Goal: Information Seeking & Learning: Learn about a topic

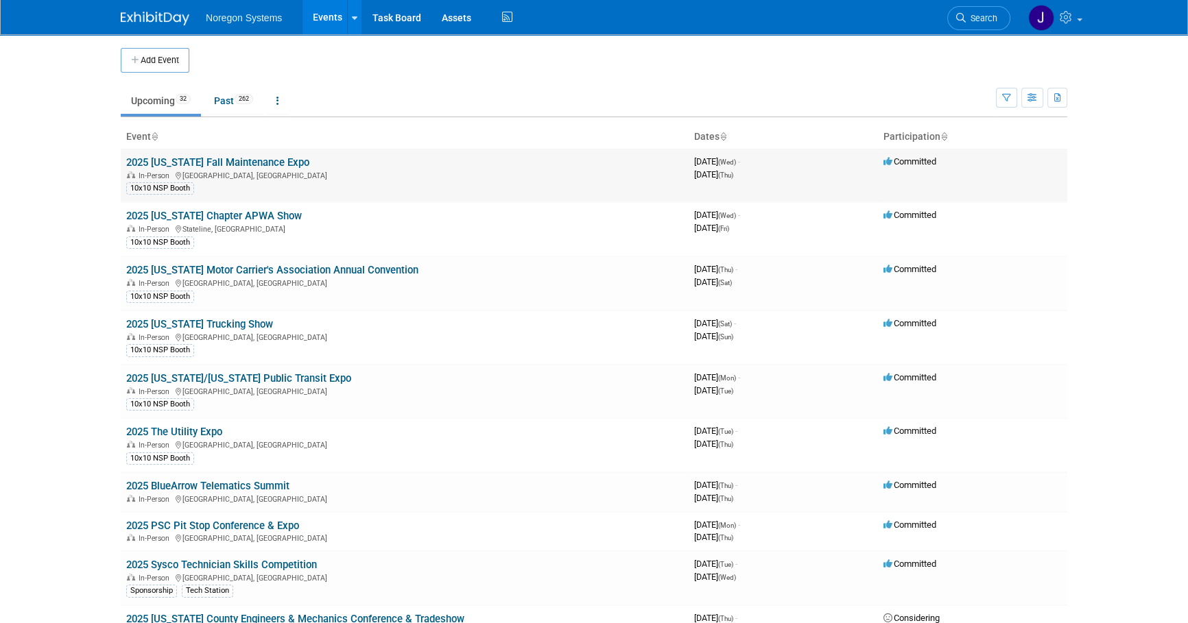
click at [243, 160] on link "2025 [US_STATE] Fall Maintenance Expo" at bounding box center [217, 162] width 183 height 12
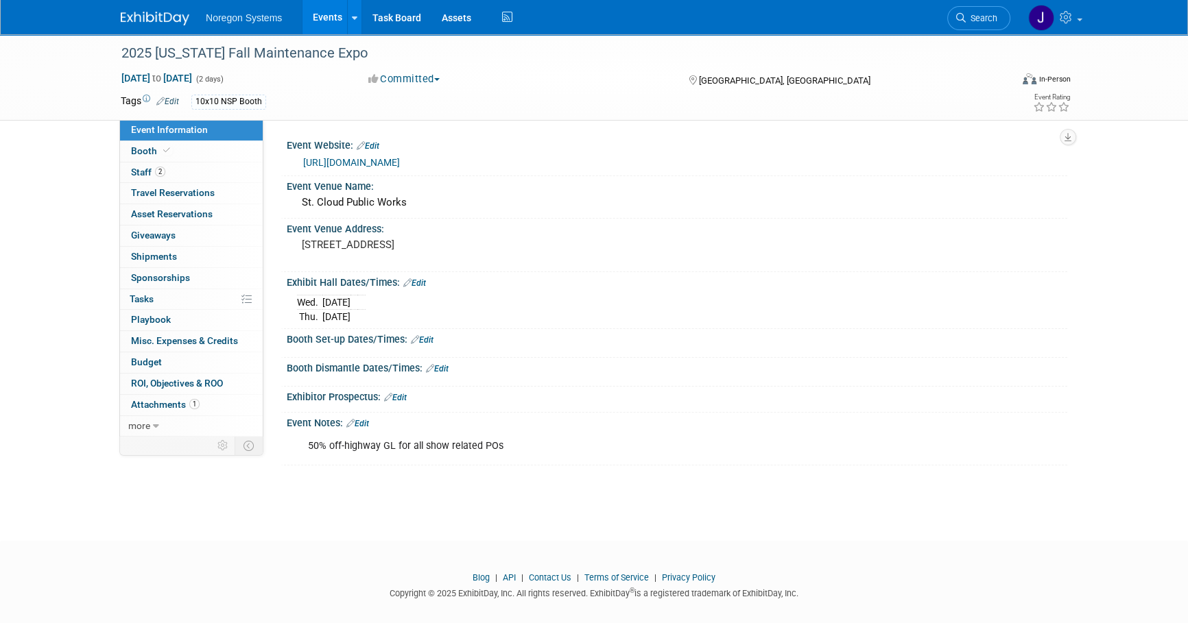
click at [357, 164] on link "https://www.mnfallexpo.com/" at bounding box center [351, 162] width 97 height 11
click at [151, 18] on img at bounding box center [155, 19] width 69 height 14
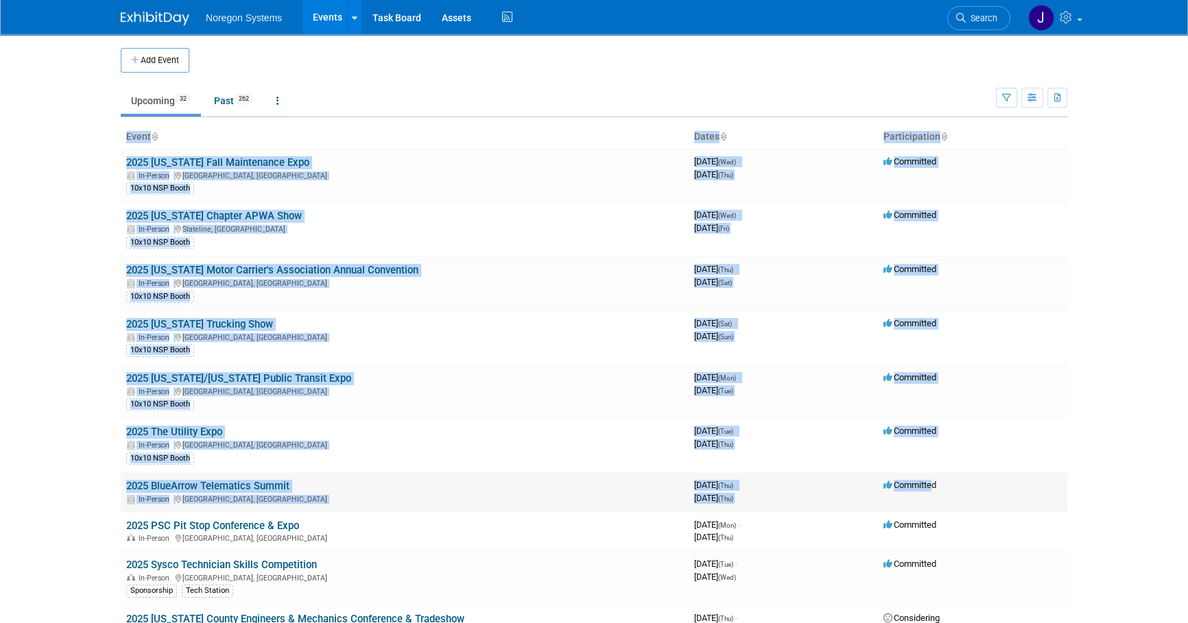
drag, startPoint x: 56, startPoint y: 486, endPoint x: 932, endPoint y: 492, distance: 875.8
click at [932, 492] on body "Noregon Systems Events Add Event Bulk Upload Events Shareable Event Boards Rece…" at bounding box center [594, 311] width 1188 height 623
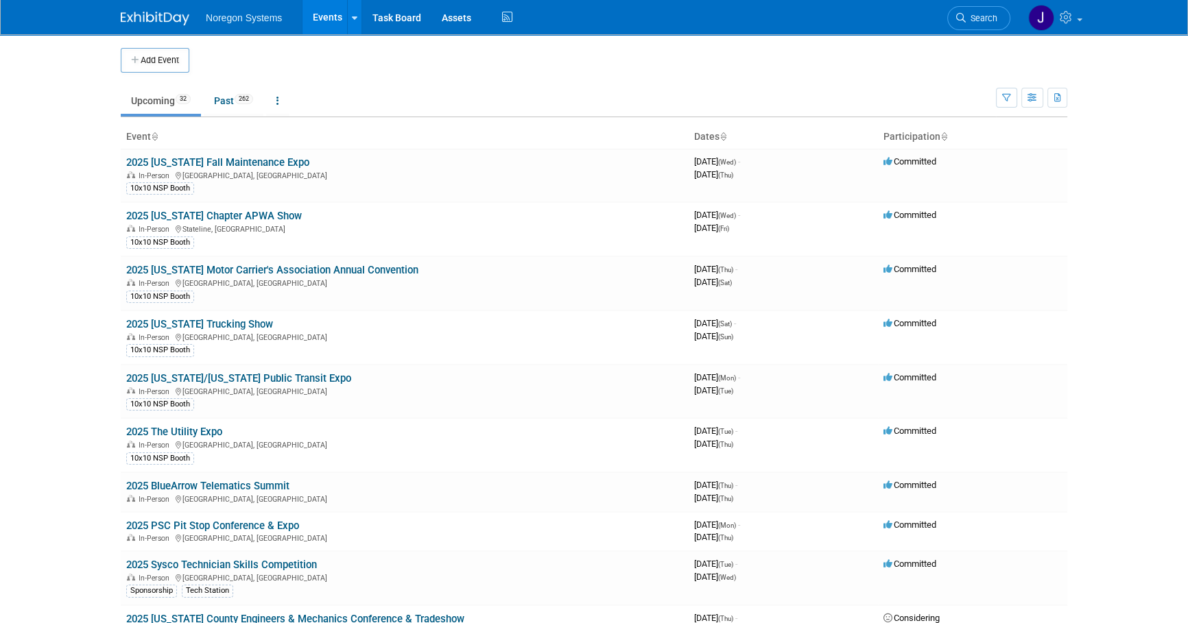
click at [1119, 568] on body "Noregon Systems Events Add Event Bulk Upload Events Shareable Event Boards Rece…" at bounding box center [594, 311] width 1188 height 623
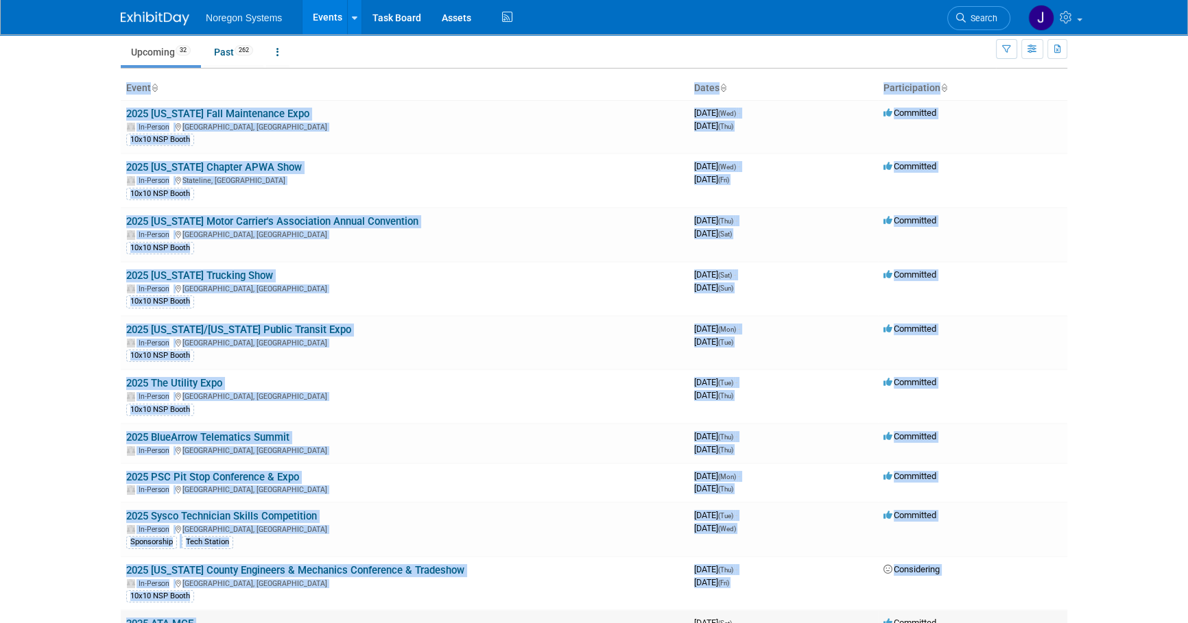
scroll to position [61, 0]
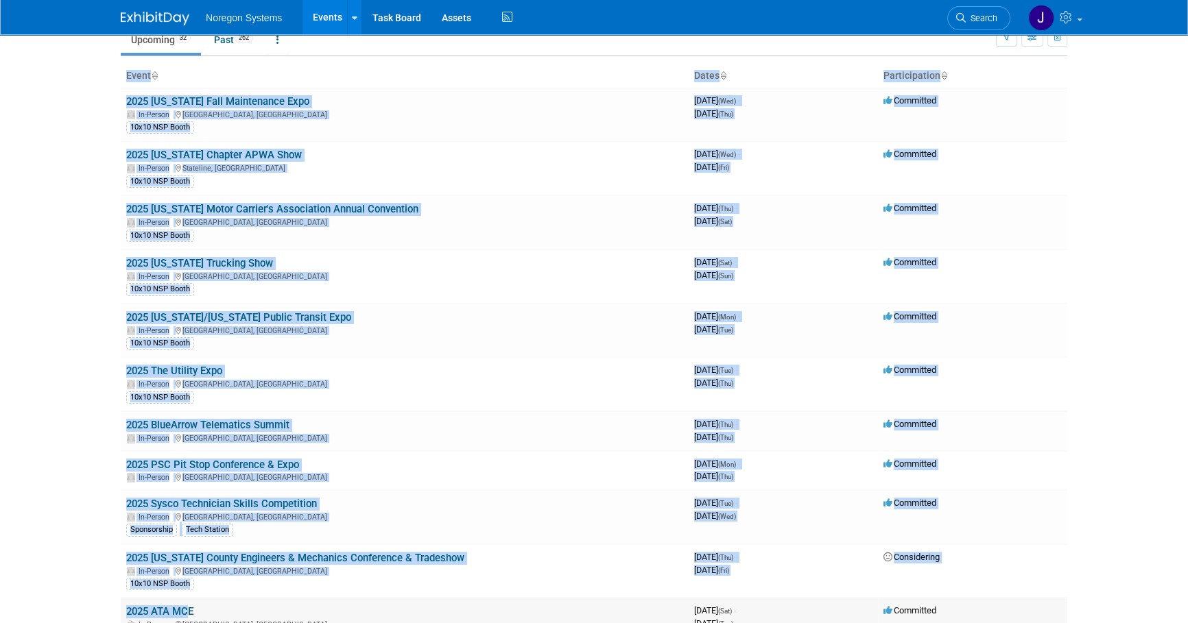
drag, startPoint x: 1118, startPoint y: 567, endPoint x: 180, endPoint y: 599, distance: 938.0
click at [180, 562] on body "Noregon Systems Events Add Event Bulk Upload Events Shareable Event Boards Rece…" at bounding box center [594, 250] width 1188 height 623
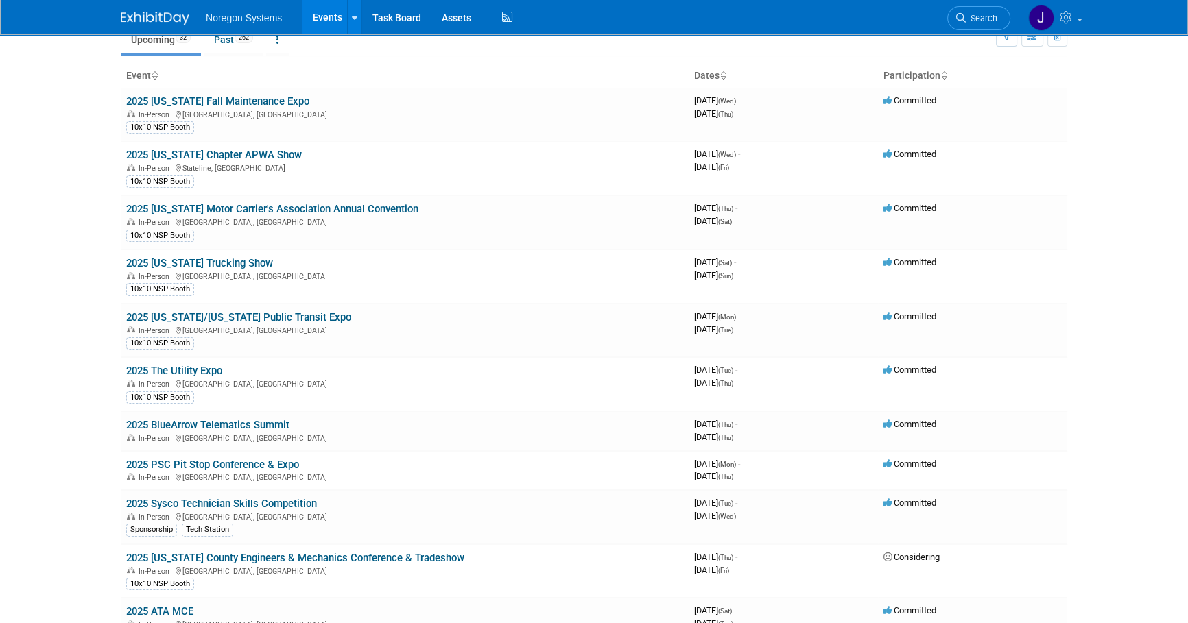
drag, startPoint x: 180, startPoint y: 599, endPoint x: 84, endPoint y: 432, distance: 192.9
click at [84, 432] on body "Noregon Systems Events Add Event Bulk Upload Events Shareable Event Boards Rece…" at bounding box center [594, 250] width 1188 height 623
drag, startPoint x: 1111, startPoint y: 423, endPoint x: 77, endPoint y: 432, distance: 1034.2
click at [77, 432] on body "Noregon Systems Events Add Event Bulk Upload Events Shareable Event Boards Rece…" at bounding box center [594, 250] width 1188 height 623
drag, startPoint x: 77, startPoint y: 432, endPoint x: 82, endPoint y: 459, distance: 27.3
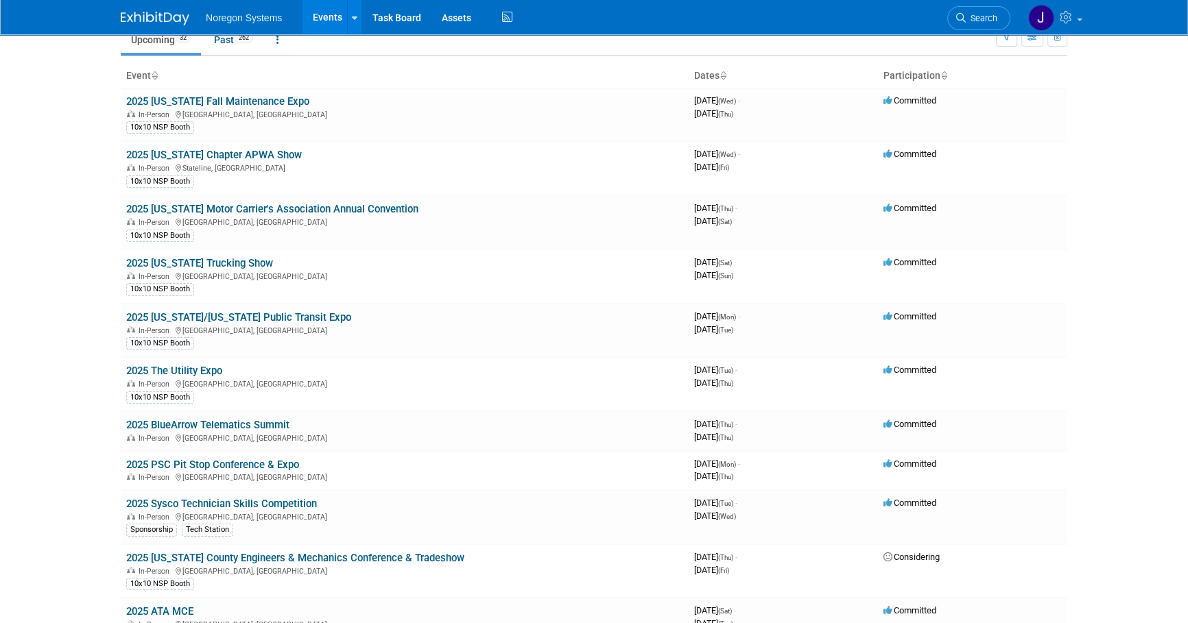
click at [82, 459] on body "Noregon Systems Events Add Event Bulk Upload Events Shareable Event Boards Rece…" at bounding box center [594, 250] width 1188 height 623
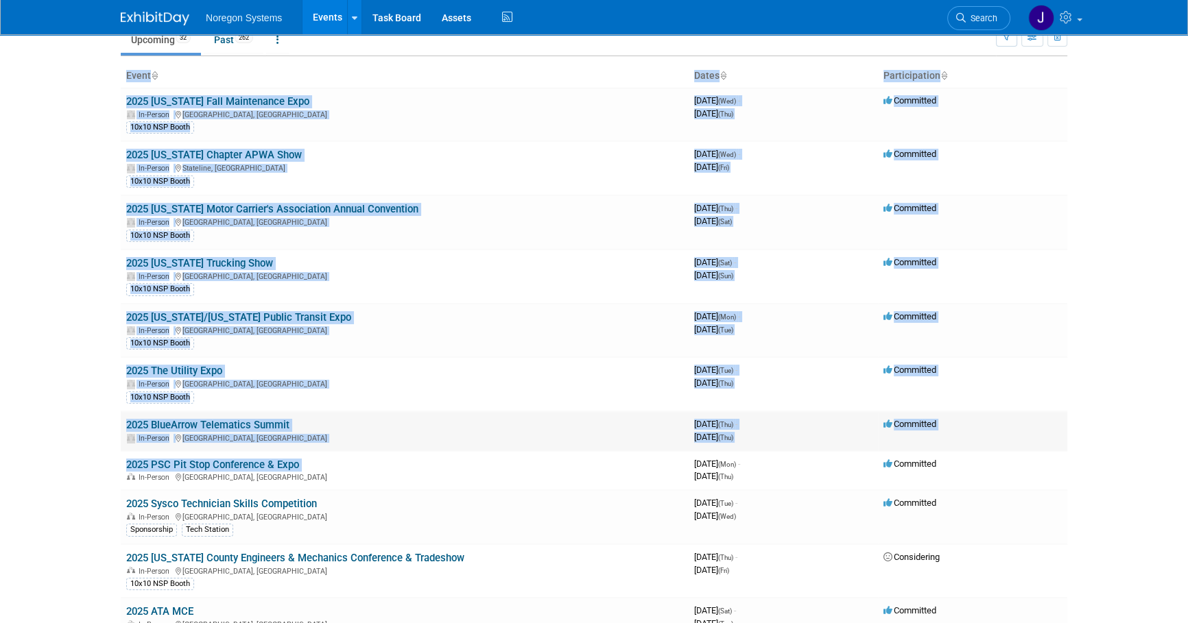
drag, startPoint x: 1125, startPoint y: 501, endPoint x: 418, endPoint y: 447, distance: 709.1
click at [418, 447] on body "Noregon Systems Events Add Event Bulk Upload Events Shareable Event Boards Rece…" at bounding box center [594, 250] width 1188 height 623
click at [1109, 451] on body "Noregon Systems Events Add Event Bulk Upload Events Shareable Event Boards Rece…" at bounding box center [594, 250] width 1188 height 623
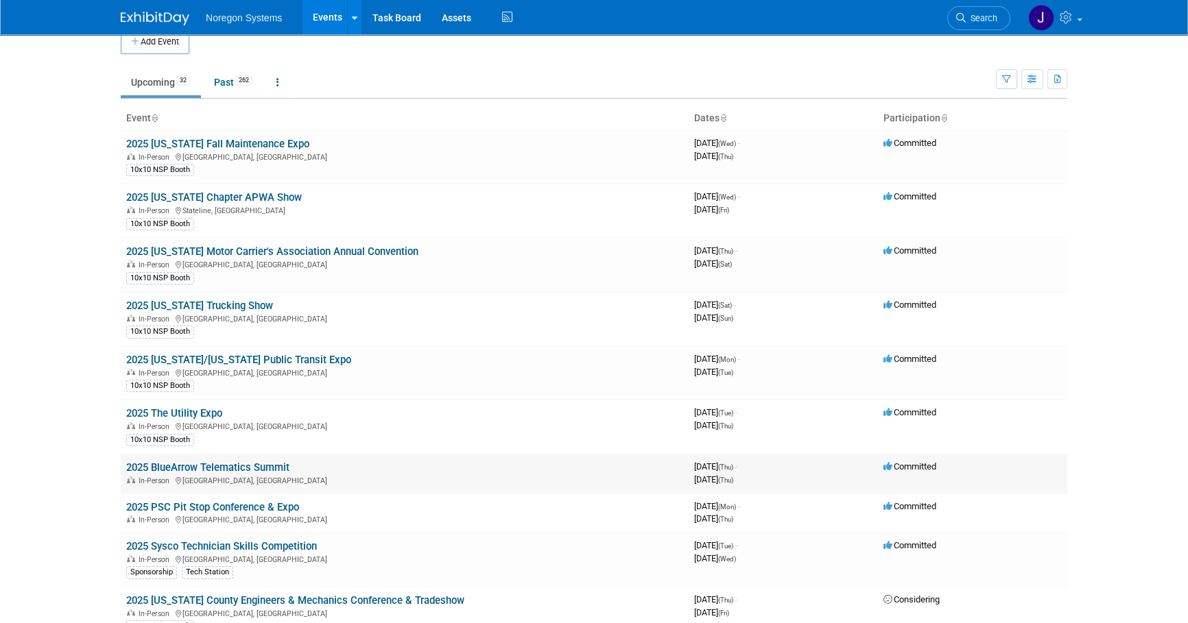
scroll to position [0, 0]
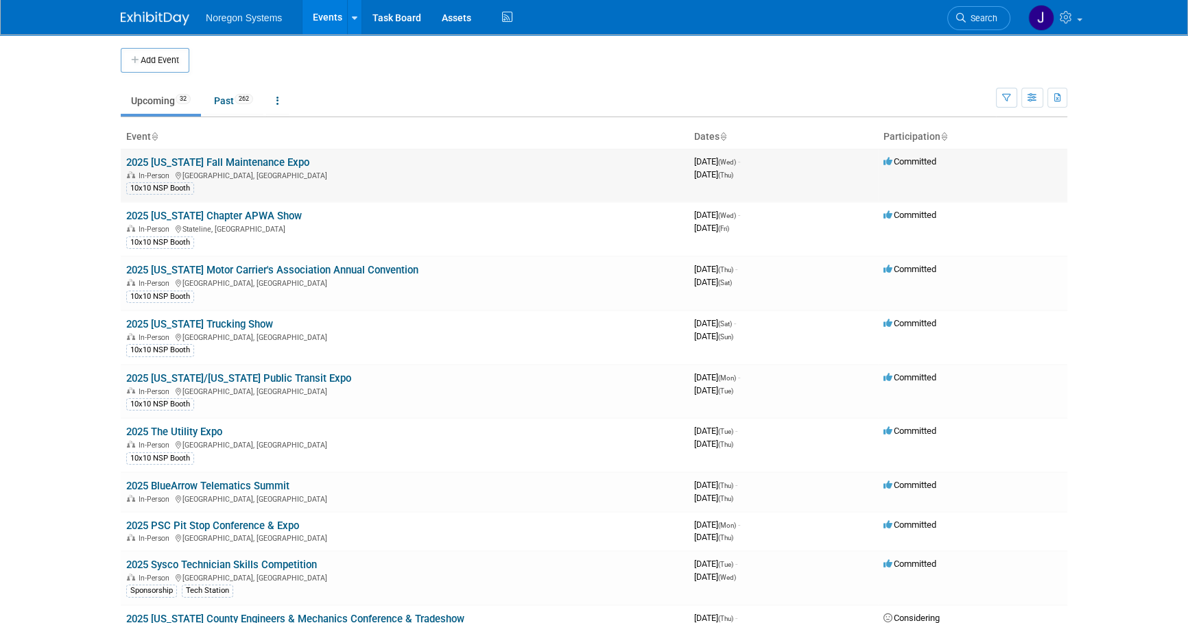
click at [230, 163] on link "2025 [US_STATE] Fall Maintenance Expo" at bounding box center [217, 162] width 183 height 12
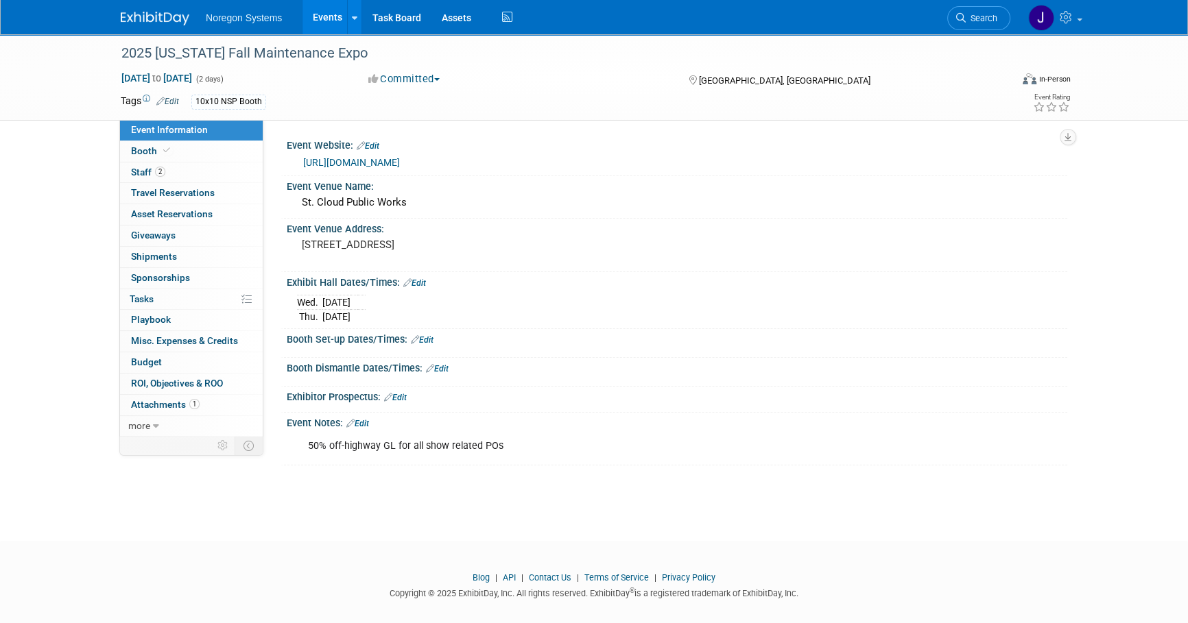
drag, startPoint x: 361, startPoint y: 158, endPoint x: 371, endPoint y: 160, distance: 10.4
click at [361, 158] on link "https://www.mnfallexpo.com/" at bounding box center [351, 162] width 97 height 11
click at [164, 12] on img at bounding box center [155, 19] width 69 height 14
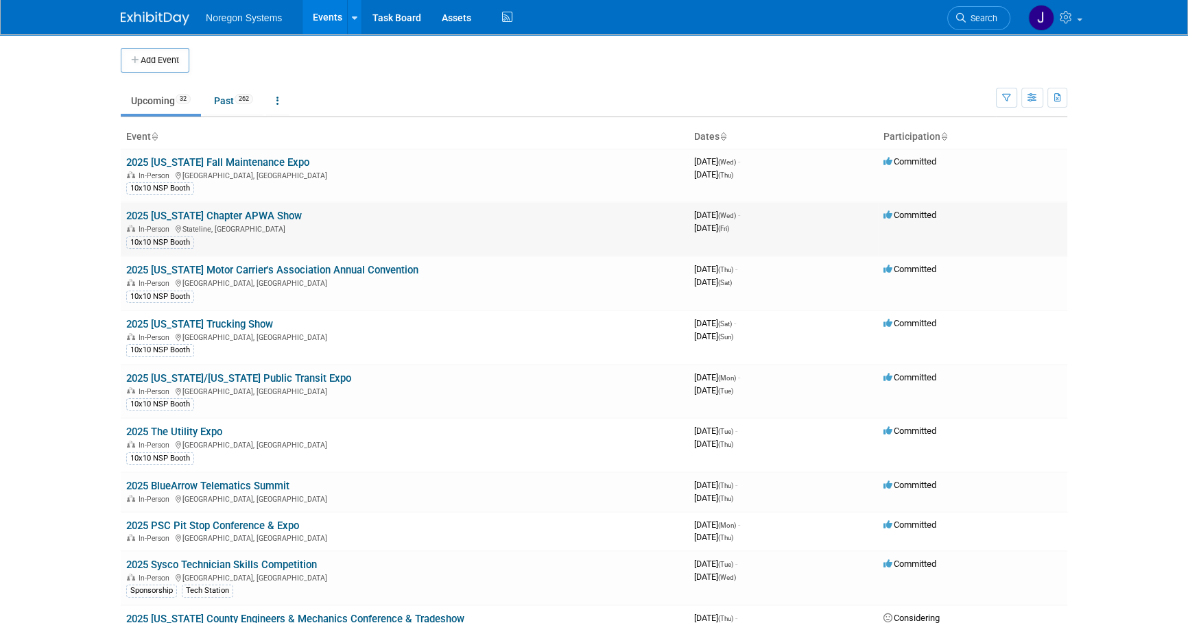
click at [226, 212] on link "2025 [US_STATE] Chapter APWA Show" at bounding box center [214, 216] width 176 height 12
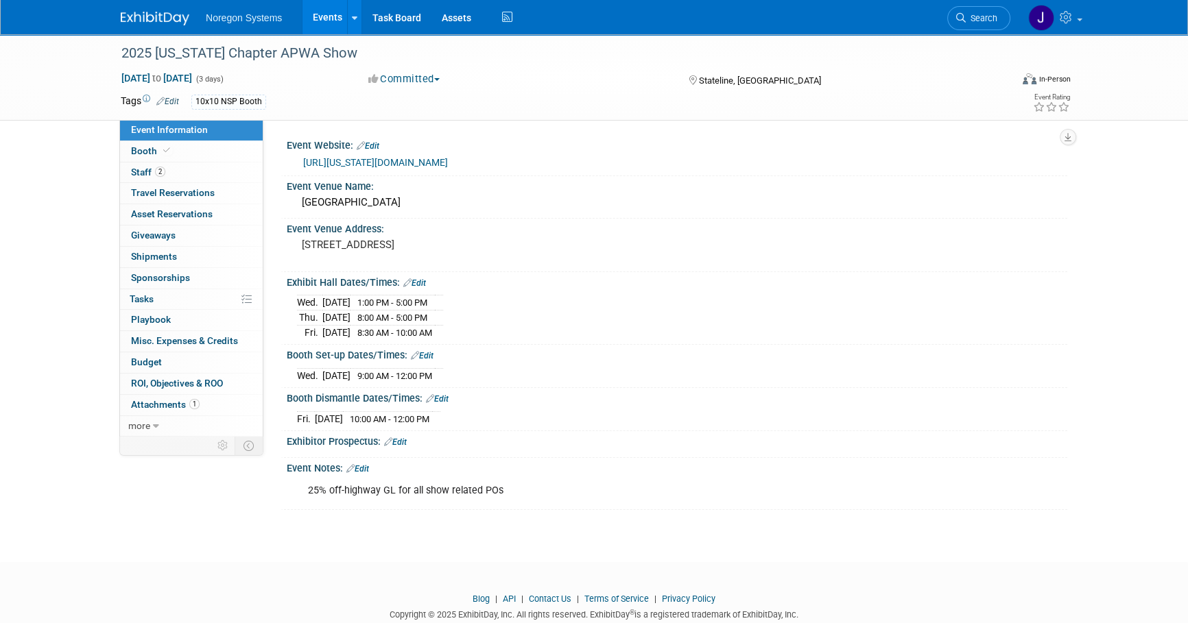
click at [426, 164] on link "https://nevada.apwa.org/event/2025-fall-conference/" at bounding box center [375, 162] width 145 height 11
click at [160, 18] on img at bounding box center [155, 19] width 69 height 14
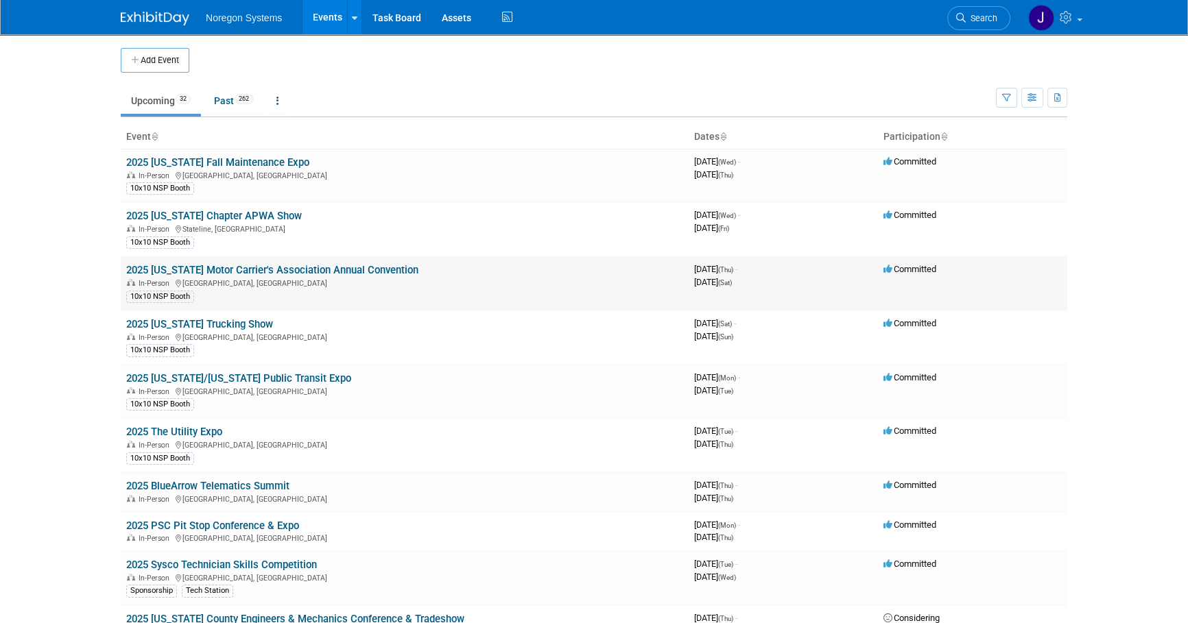
click at [256, 270] on link "2025 [US_STATE] Motor Carrier's Association Annual Convention" at bounding box center [272, 270] width 292 height 12
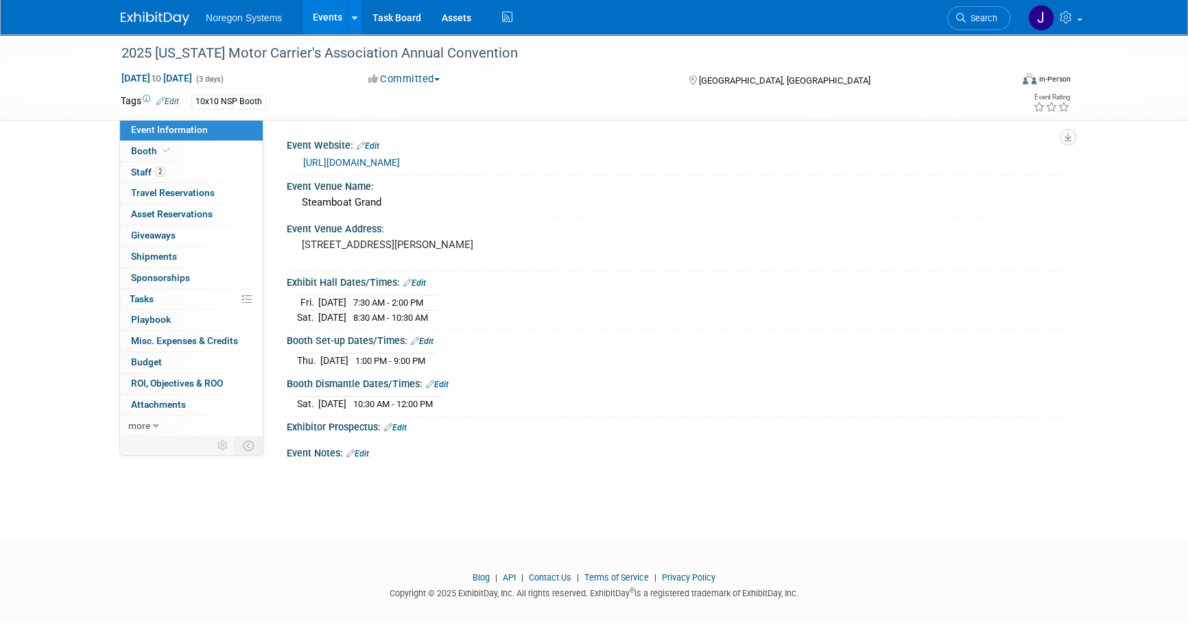
click at [384, 160] on link "https://cmca.com/upcoming-events/" at bounding box center [351, 162] width 97 height 11
click at [713, 438] on div "Exhibitor Prospectus: Edit" at bounding box center [673, 430] width 787 height 27
click at [363, 159] on link "https://cmca.com/upcoming-events/" at bounding box center [351, 162] width 97 height 11
click at [163, 16] on img at bounding box center [155, 19] width 69 height 14
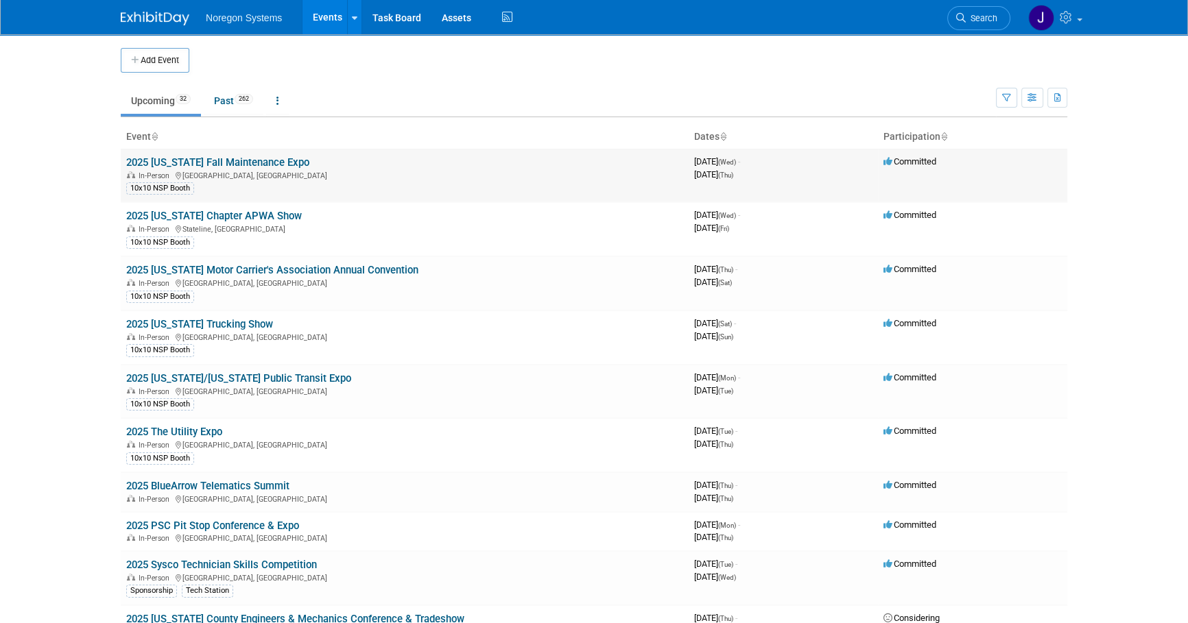
click at [234, 164] on link "2025 [US_STATE] Fall Maintenance Expo" at bounding box center [217, 162] width 183 height 12
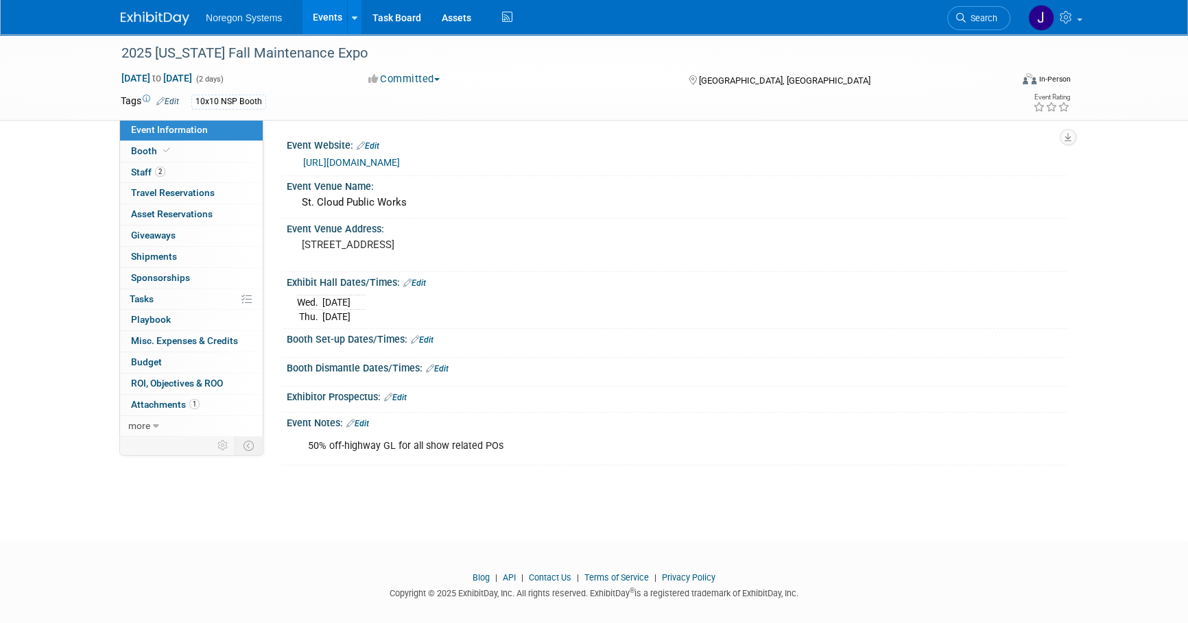
click at [387, 164] on link "[URL][DOMAIN_NAME]" at bounding box center [351, 162] width 97 height 11
click at [658, 512] on div "2025 [US_STATE] Fall Maintenance Expo [DATE] to [DATE] (2 days) [DATE] to [DATE…" at bounding box center [594, 275] width 1188 height 482
